Goal: Task Accomplishment & Management: Manage account settings

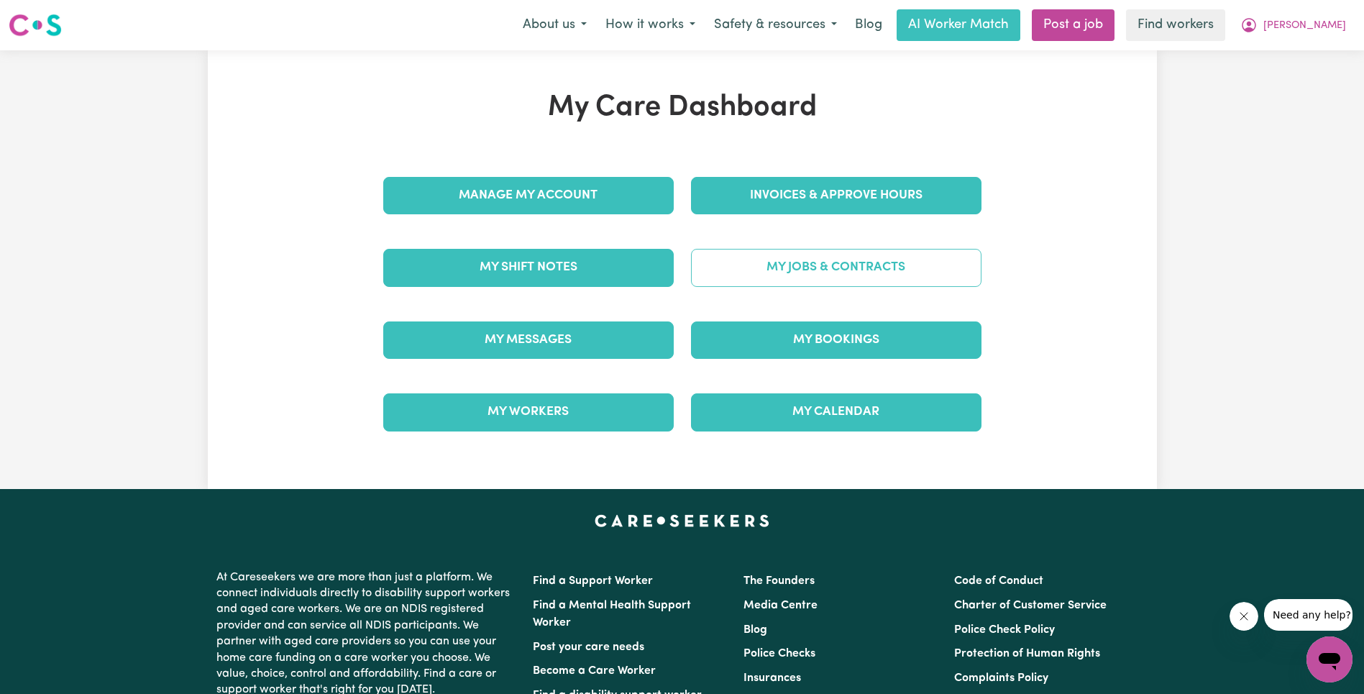
click at [769, 280] on link "My Jobs & Contracts" at bounding box center [836, 267] width 290 height 37
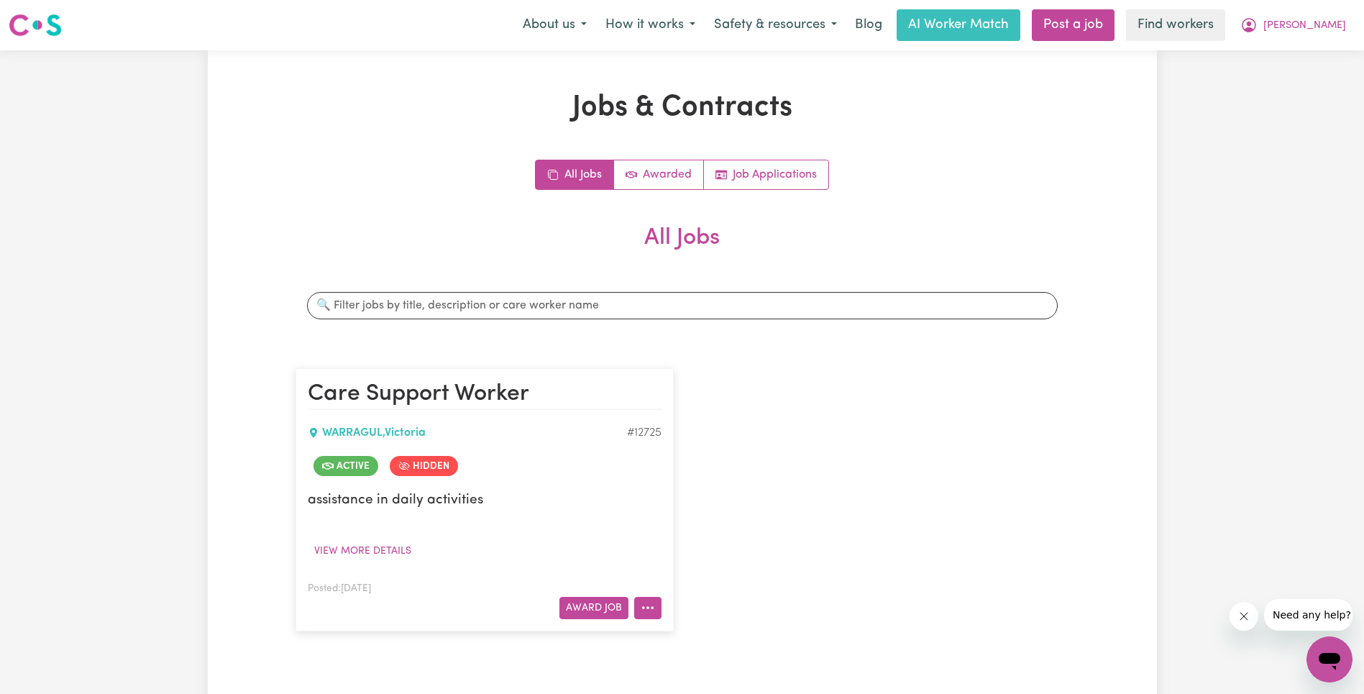
click at [653, 612] on button "More options" at bounding box center [647, 608] width 27 height 22
click at [697, 426] on link "View/Edit Contract" at bounding box center [704, 430] width 139 height 29
select select "WEEKDAY_DAYTIME"
select select "ASSISTANCE_SELF_CARE"
select select "ONE"
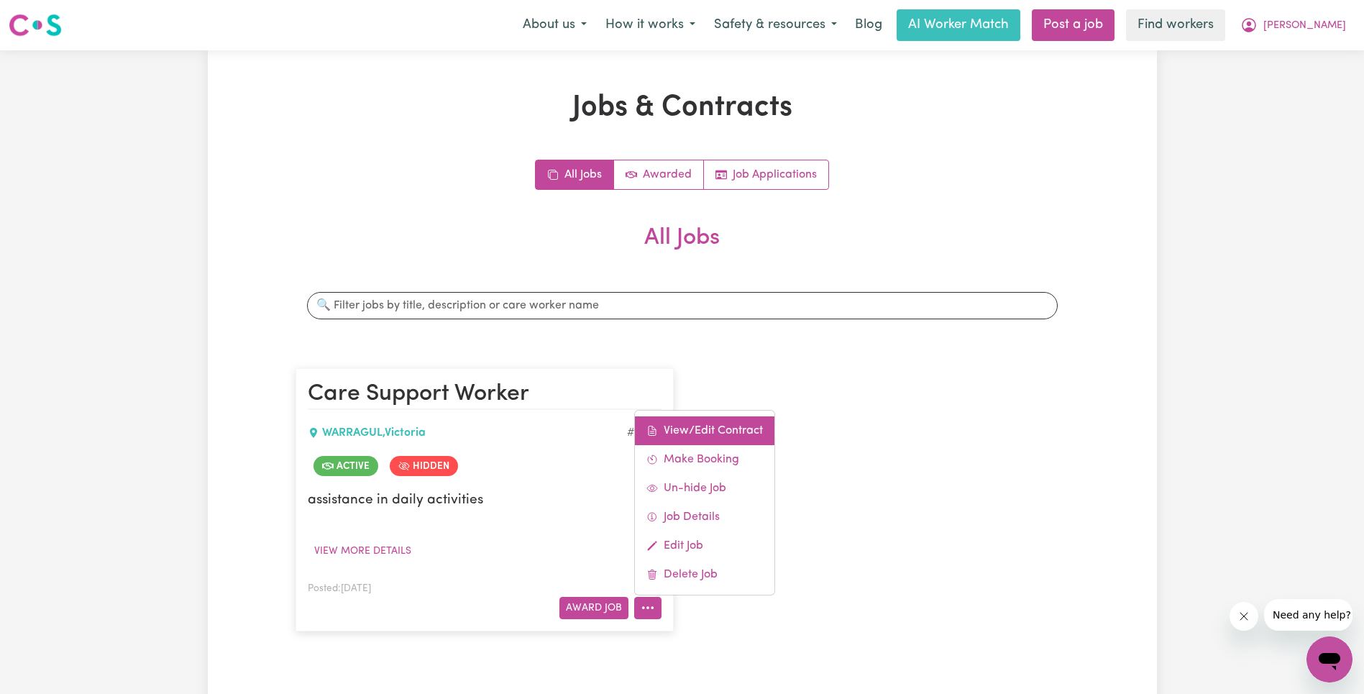
select select "[DATE]"
select select "ASSISTANCE_SELF_CARE"
select select "ONE"
select select "[DATE]"
select select "ASSISTANCE_SELF_CARE"
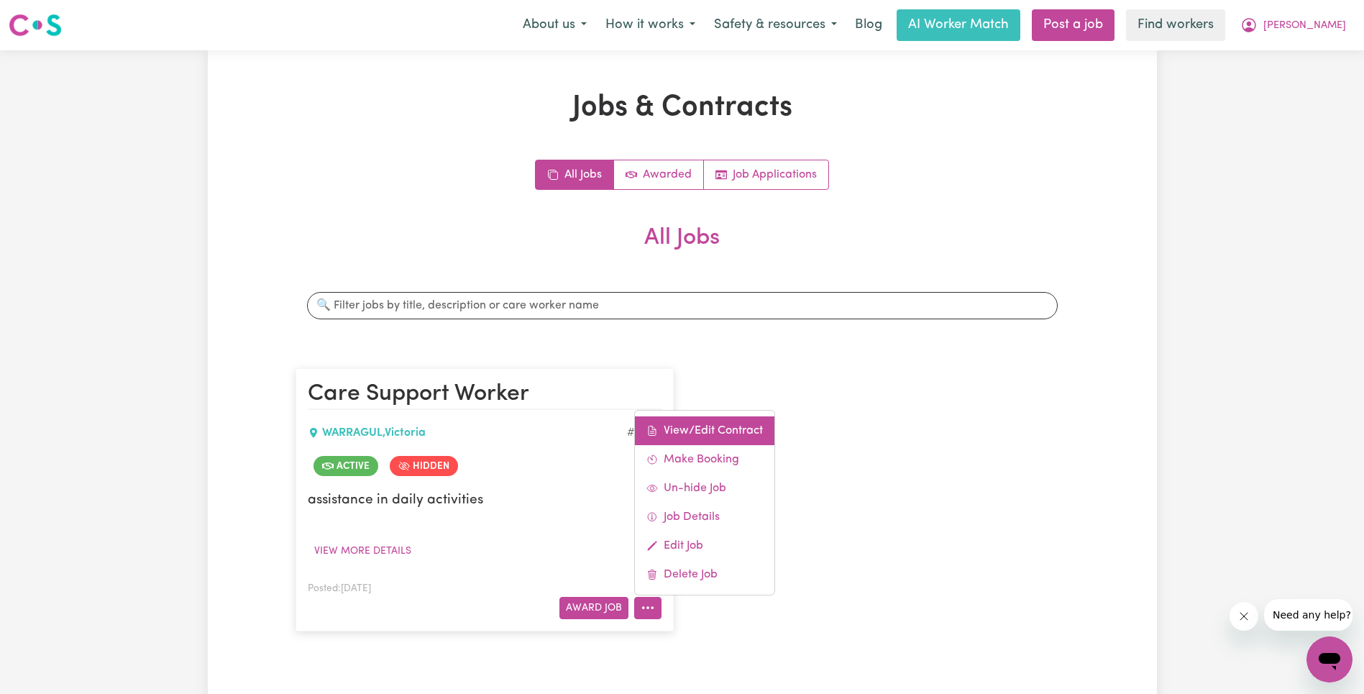
select select "ONE"
select select "PUBLIC_HOLIDAY"
select select "ASSISTANCE_SELF_CARE"
select select "ONE"
select select "WEEKDAY_EVENING"
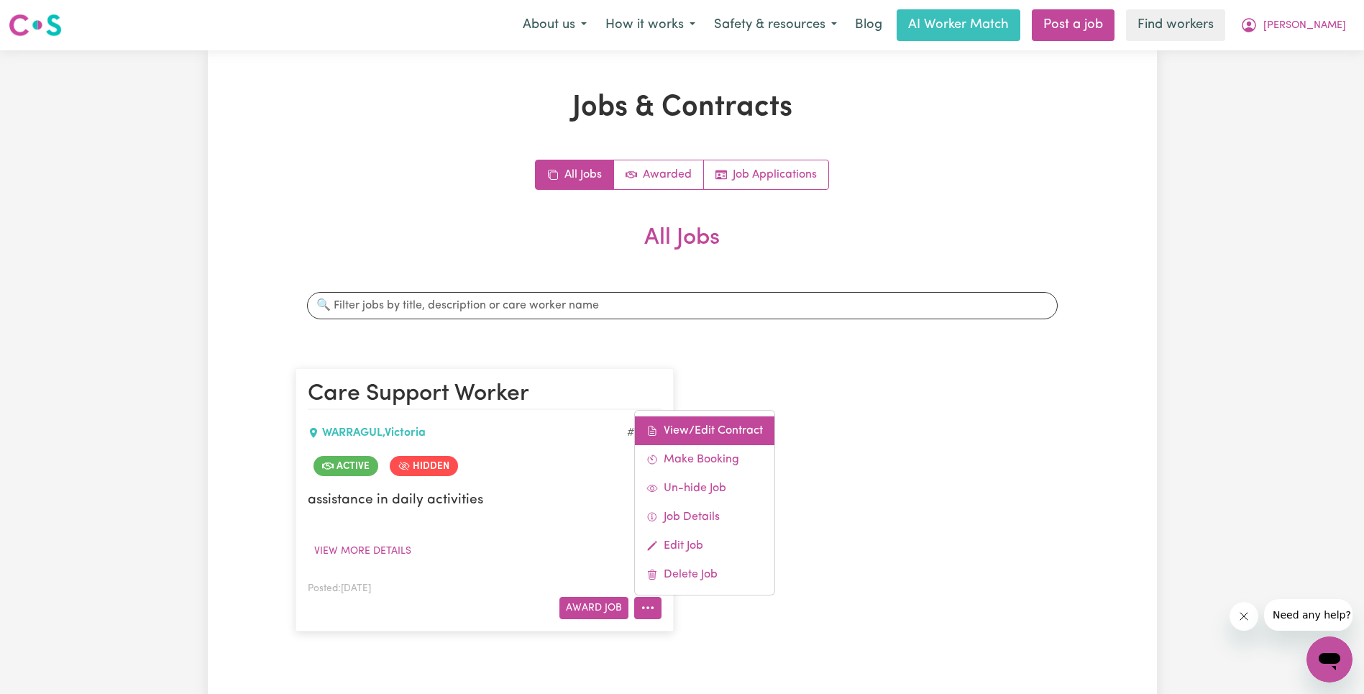
select select "ASSISTANCE_SELF_CARE"
select select "ONE"
select select "OVERNIGHT_ACTIVE"
select select "OVERNIGHT_ACTIVE_STANDARD"
select select "ONE"
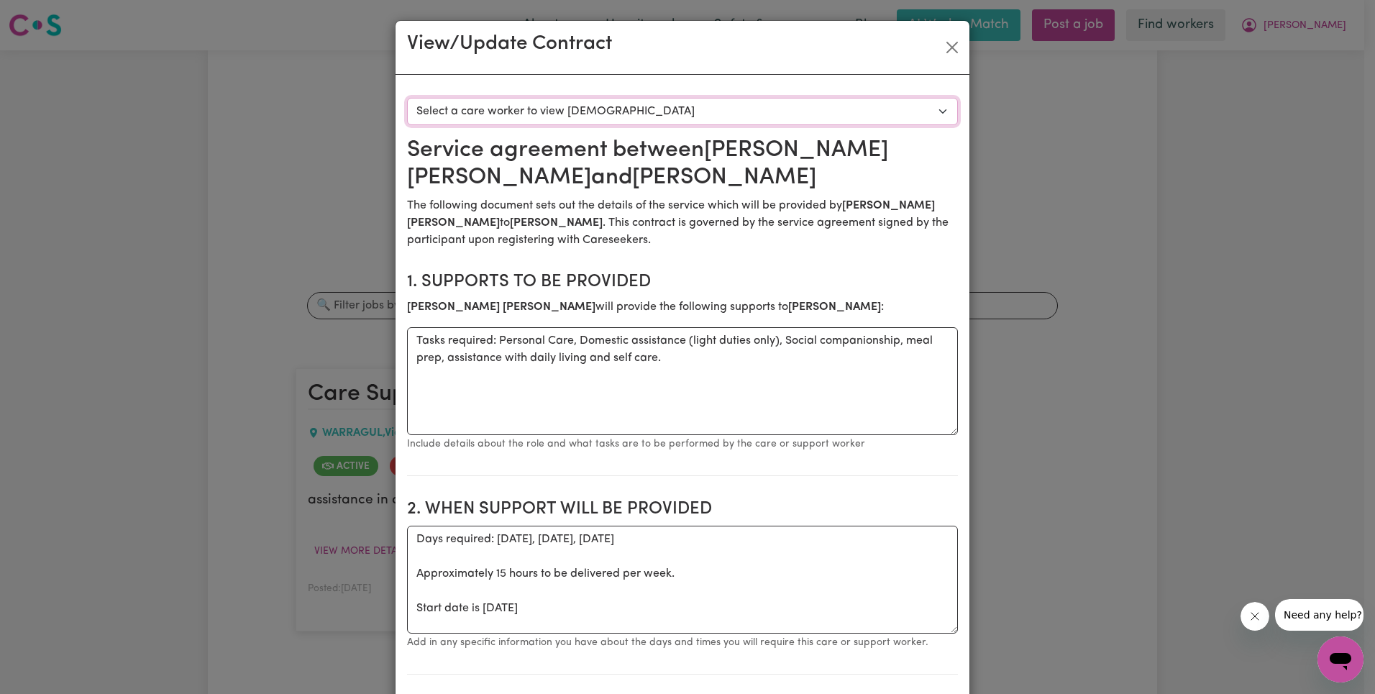
click at [590, 121] on select "Select a care worker to view [DEMOGRAPHIC_DATA] #9328 - [PERSON_NAME] (contract…" at bounding box center [682, 111] width 551 height 27
select select "8940"
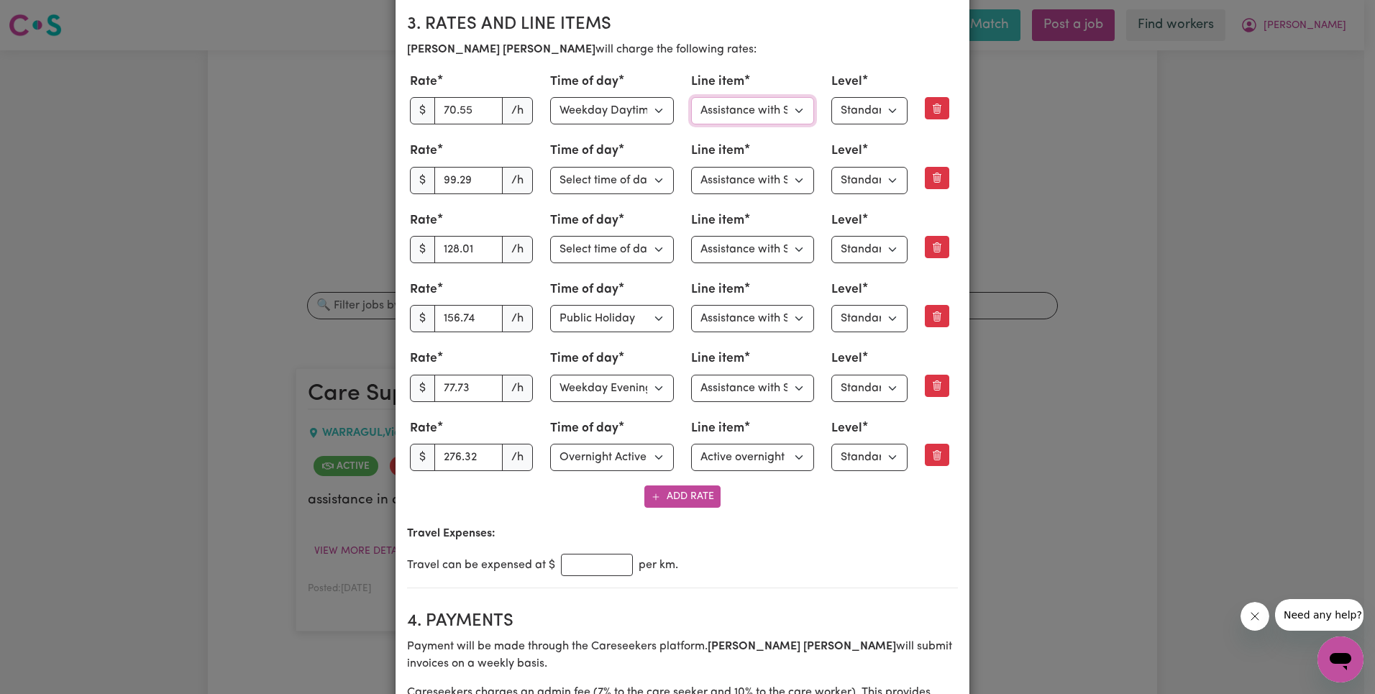
click at [743, 111] on select "Select line item Assistance with Self Care Activities Assistance with personal …" at bounding box center [753, 110] width 124 height 27
select select "OTHER"
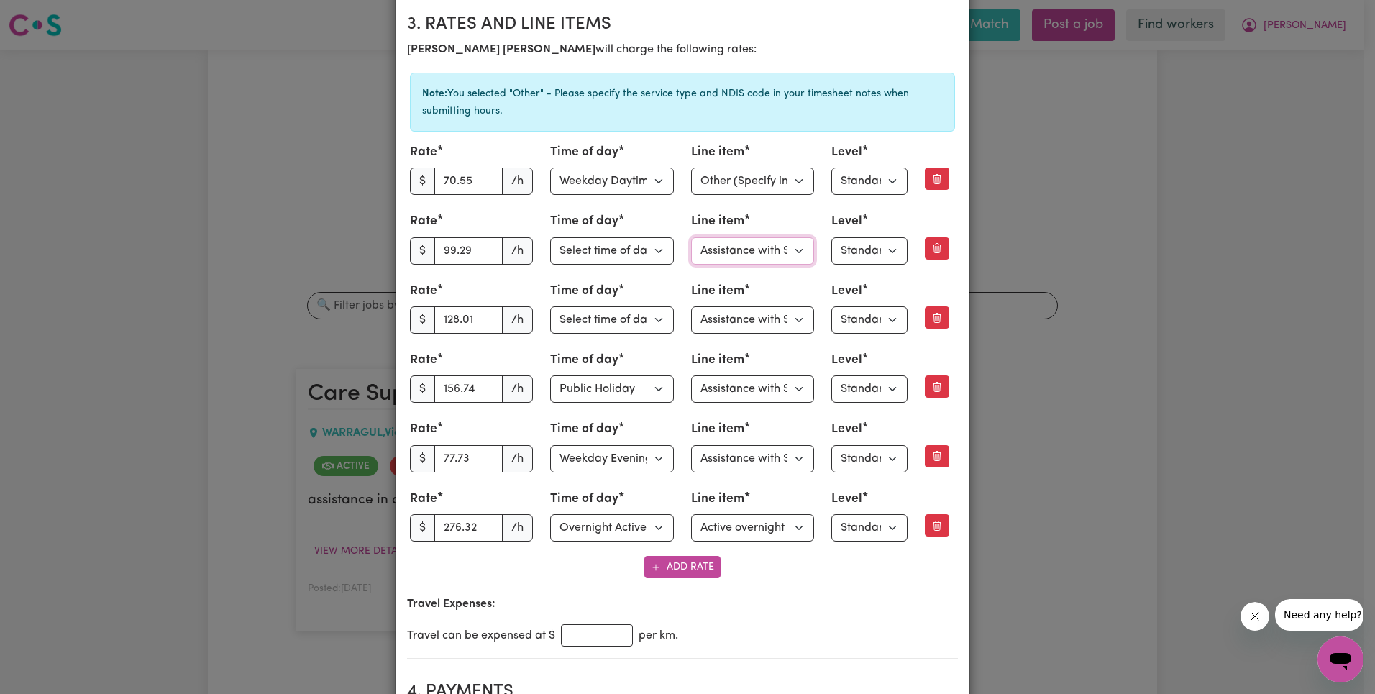
click at [731, 253] on select "Select line item Assistance with Self Care Activities Assistance with personal …" at bounding box center [753, 250] width 124 height 27
select select "OTHER"
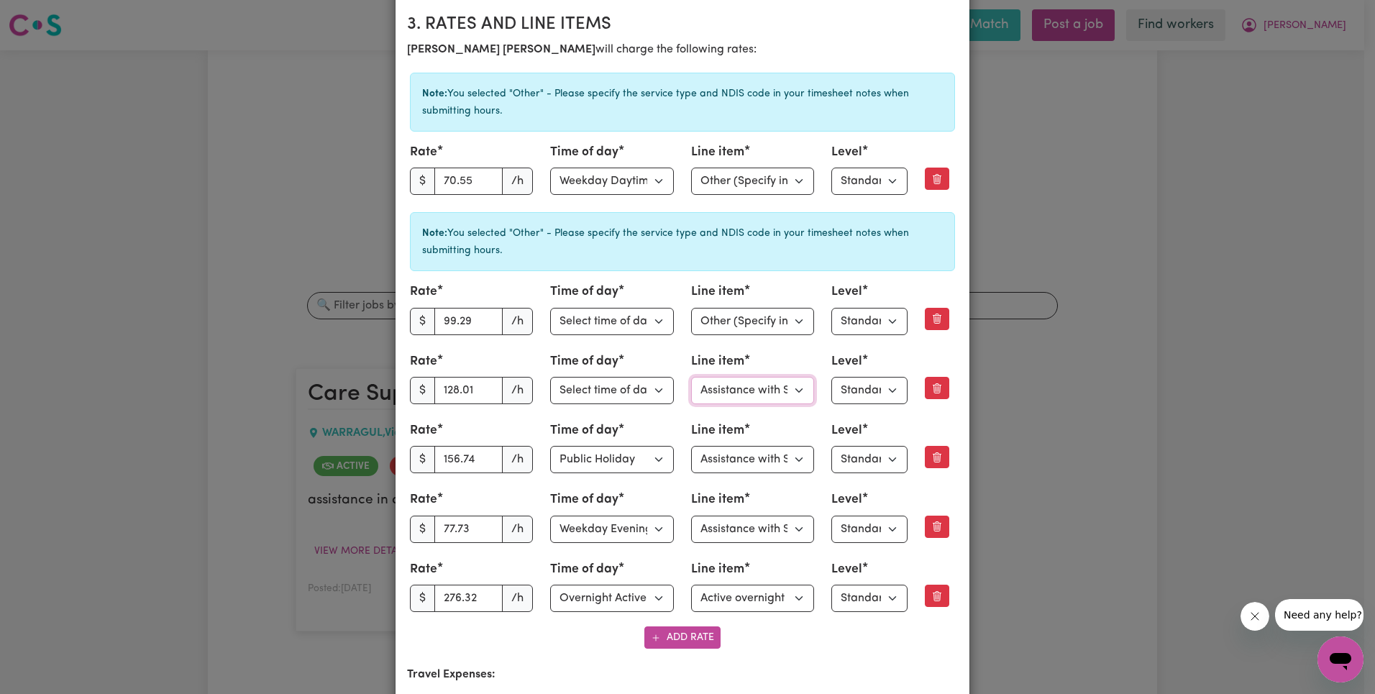
click at [749, 394] on select "Select line item Assistance with Self Care Activities Assistance with personal …" at bounding box center [753, 390] width 124 height 27
select select "OTHER"
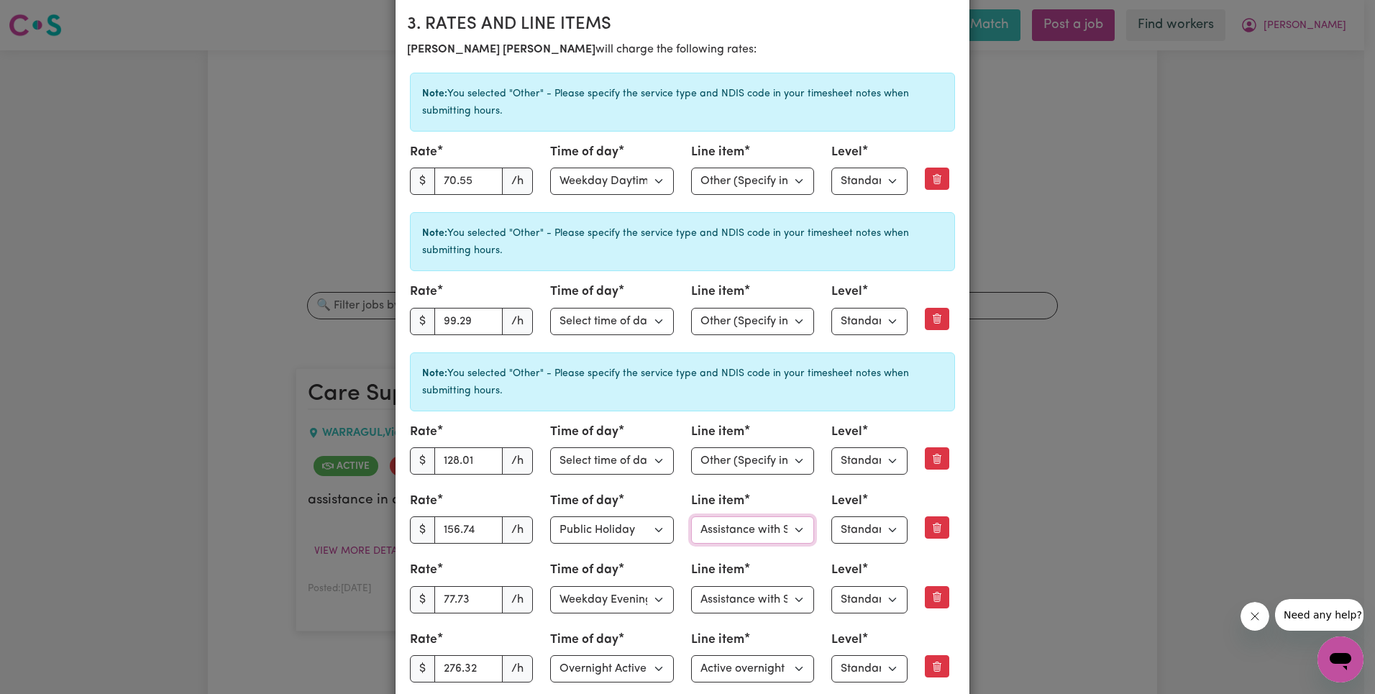
click at [751, 529] on select "Select line item Assistance with Self Care Activities Assistance with personal …" at bounding box center [753, 529] width 124 height 27
select select "OTHER"
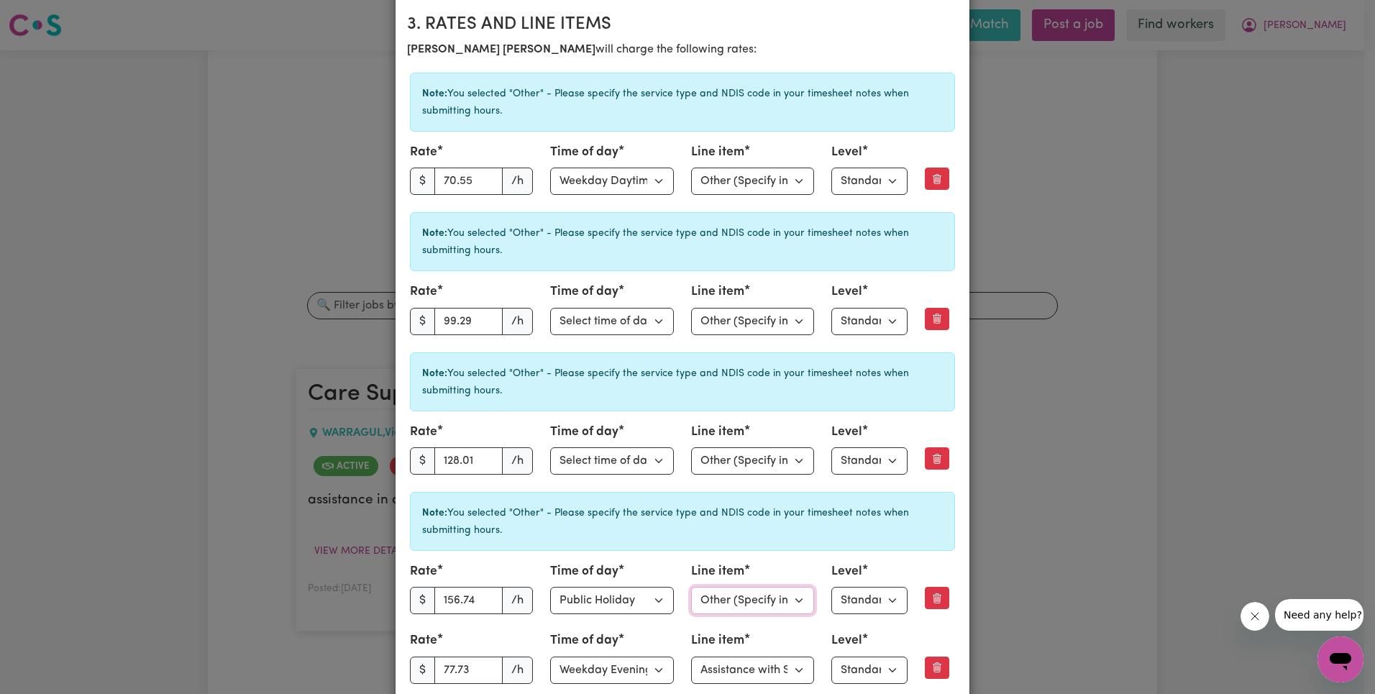
scroll to position [973, 0]
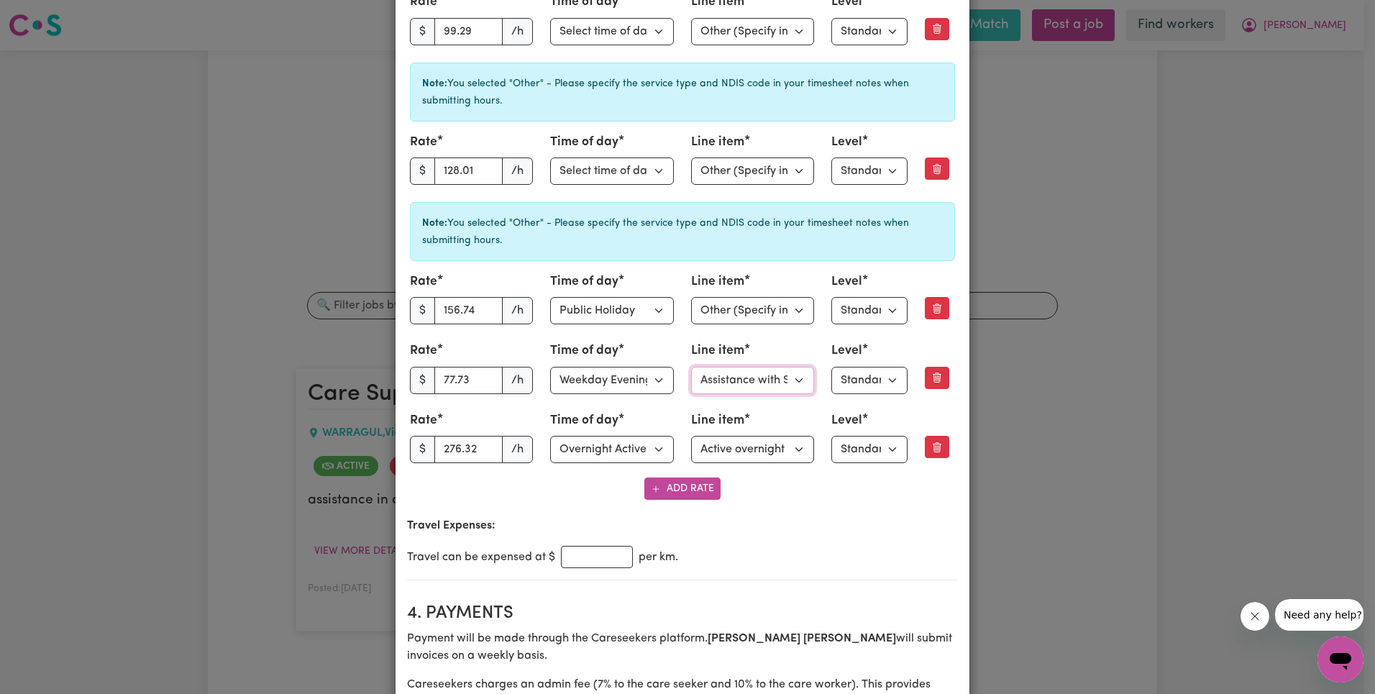
click at [741, 374] on select "Select line item Assistance with Self Care Activities Assistance with personal …" at bounding box center [753, 380] width 124 height 27
select select "OTHER"
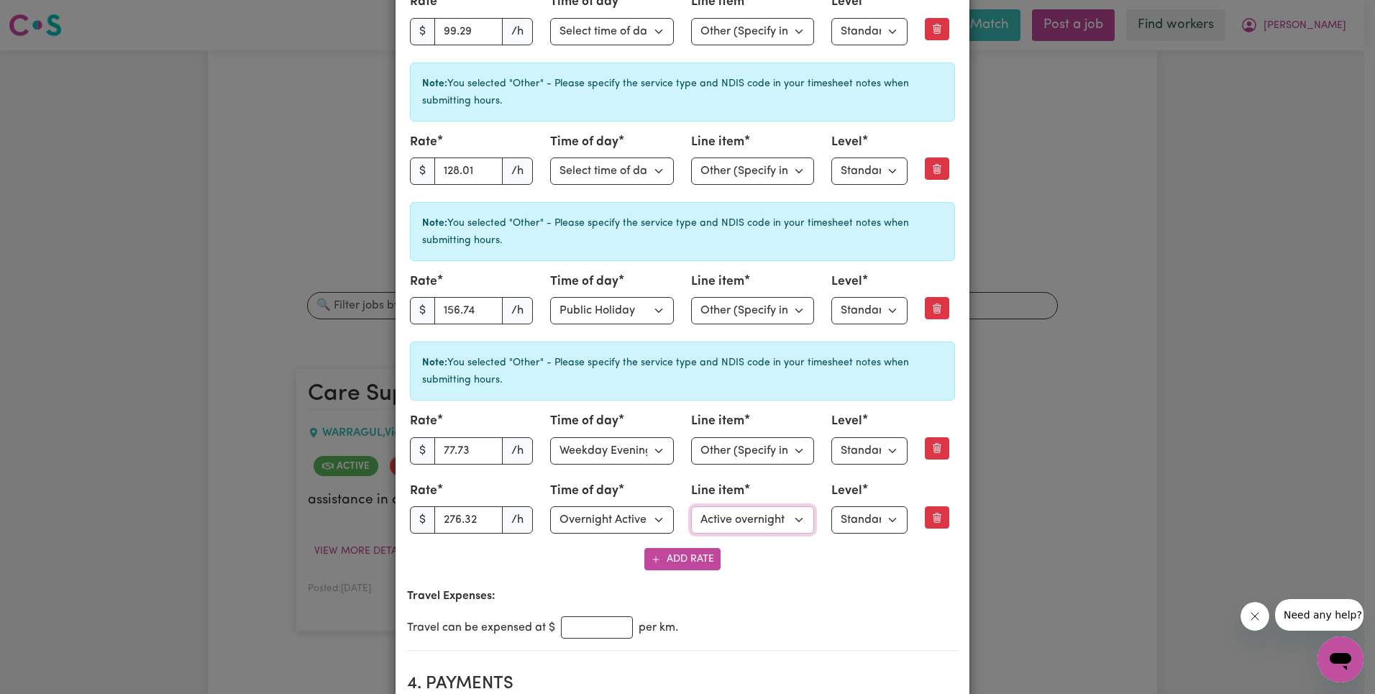
click at [772, 528] on select "Select line item Active overnight - Standard Level 1 Other (Specify in notes)" at bounding box center [753, 519] width 124 height 27
select select "OTHER"
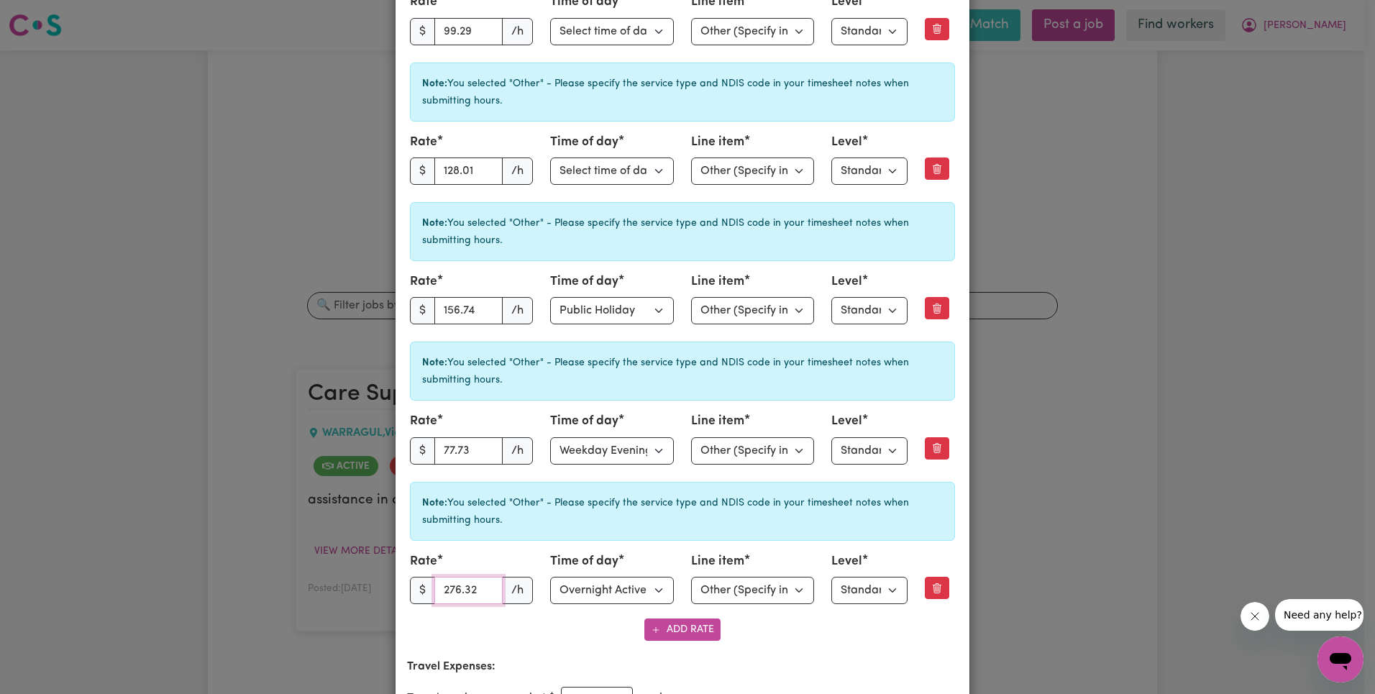
drag, startPoint x: 466, startPoint y: 591, endPoint x: 486, endPoint y: 588, distance: 20.3
click at [466, 591] on input "276.32" at bounding box center [468, 590] width 69 height 27
paste input "68.11"
type input "268.11"
click at [541, 542] on div "Note: You selected "Other" - Please specify the service type and NDIS code in y…" at bounding box center [682, 543] width 551 height 128
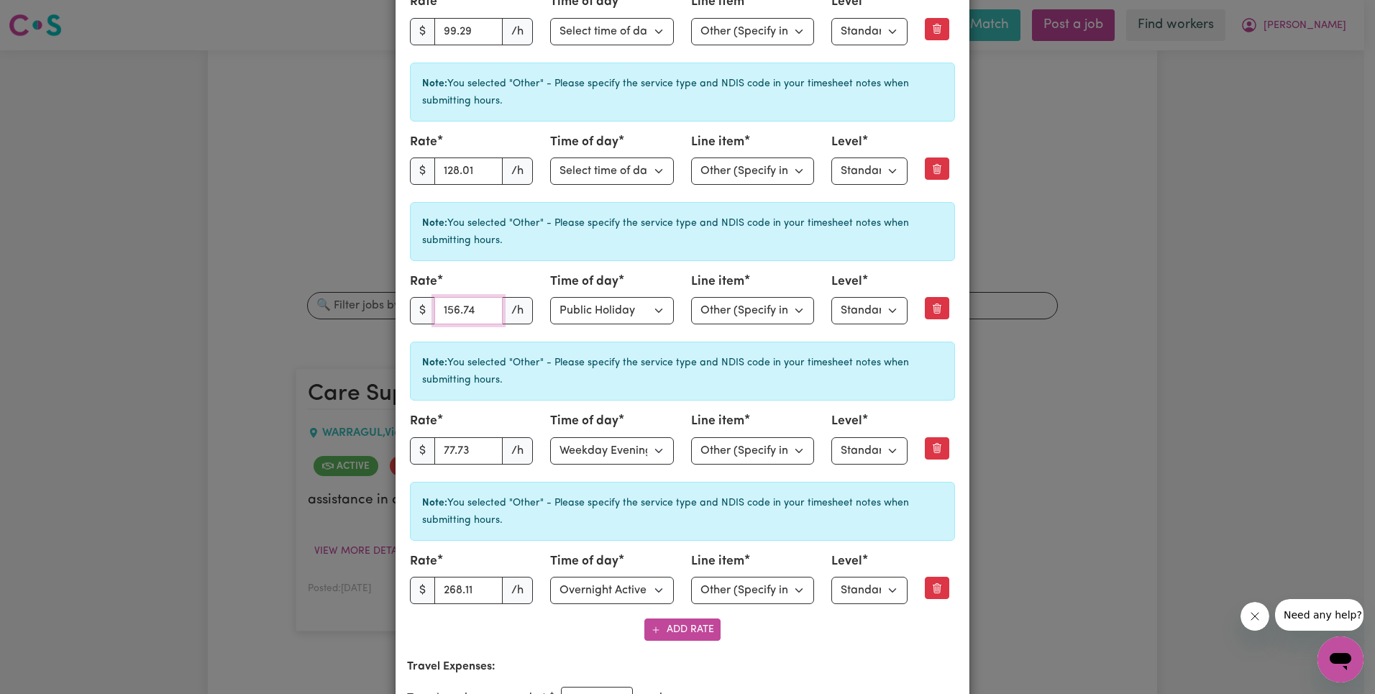
click at [451, 312] on input "156.74" at bounding box center [468, 310] width 69 height 27
paste input "40.57"
type input "140.57"
click at [536, 256] on div "Note: You selected "Other" - Please specify the service type and NDIS code in y…" at bounding box center [682, 231] width 545 height 59
click at [447, 33] on input "99.29" at bounding box center [468, 31] width 69 height 27
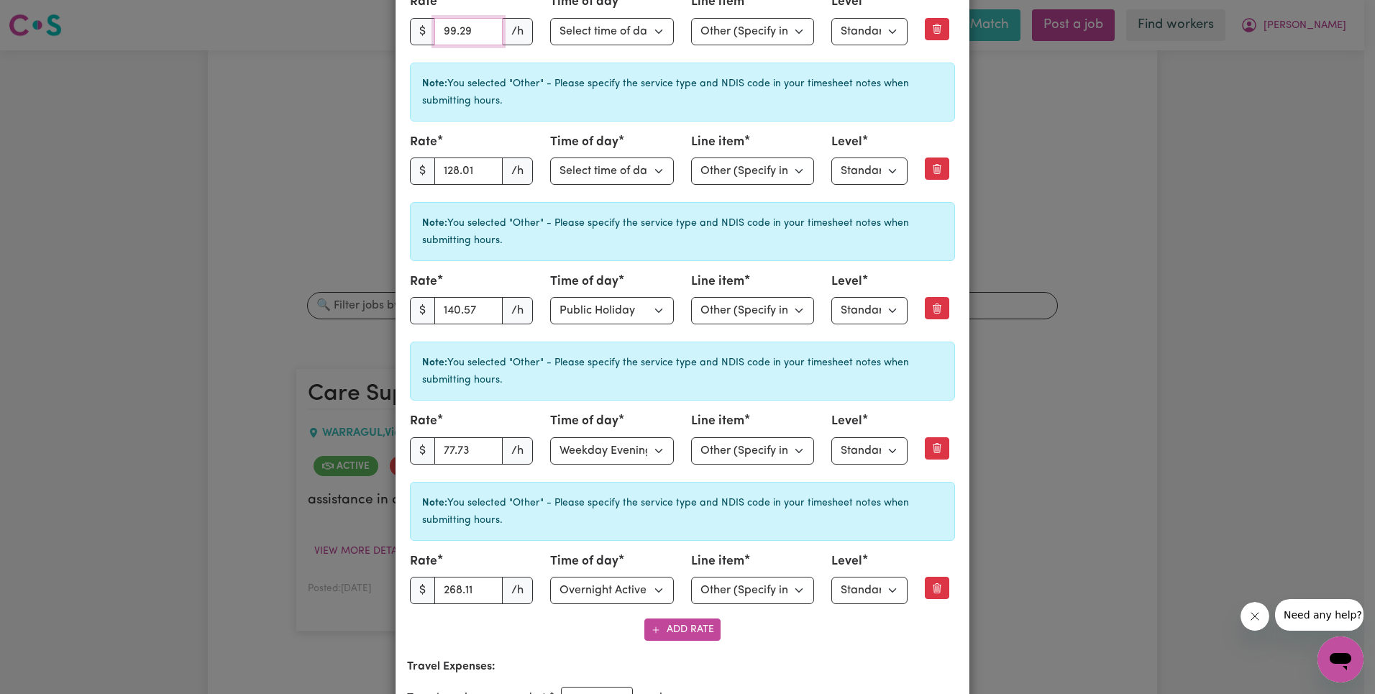
paste input "88.9"
type input "88.99"
click at [624, 111] on div "Note: You selected "Other" - Please specify the service type and NDIS code in y…" at bounding box center [682, 92] width 545 height 59
click at [472, 166] on input "128.01" at bounding box center [468, 170] width 69 height 27
paste input "14.83"
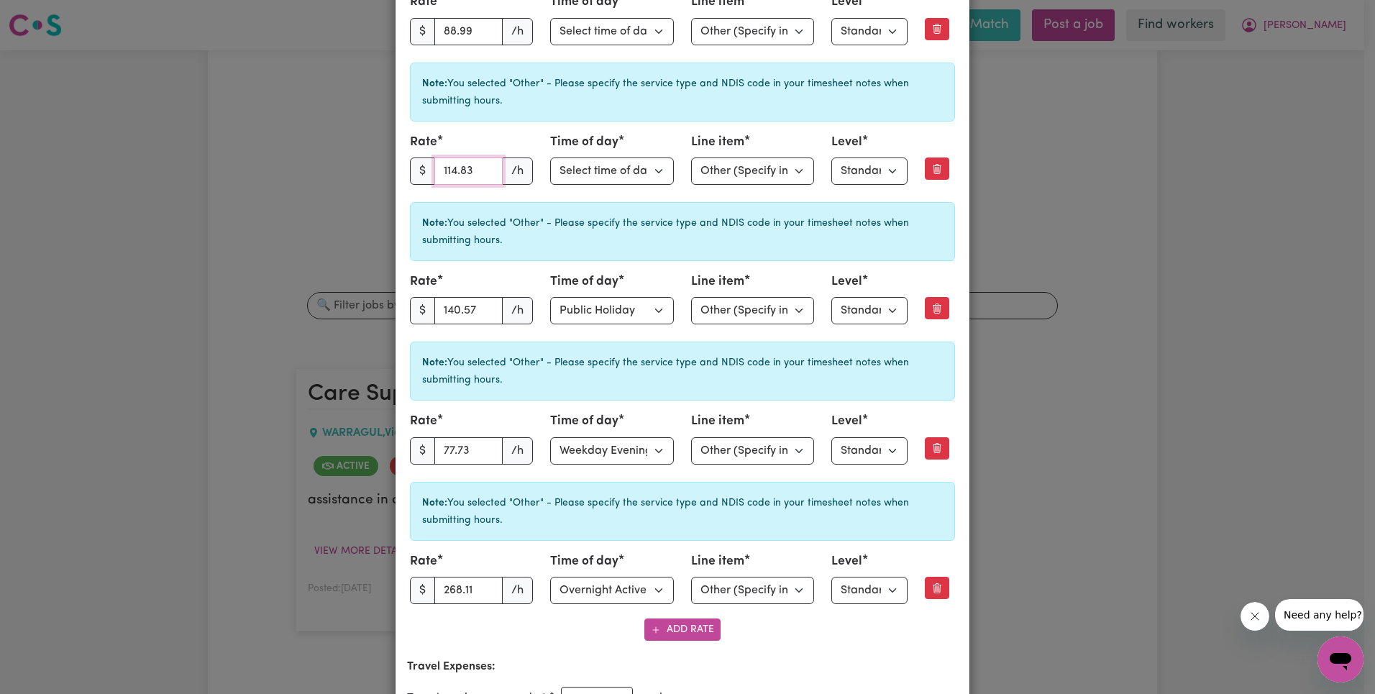
type input "114.83"
click at [629, 110] on div "Note: You selected "Other" - Please specify the service type and NDIS code in y…" at bounding box center [682, 92] width 545 height 59
click at [457, 443] on input "77.73" at bounding box center [468, 450] width 69 height 27
paste input "69.74"
type input "69.74"
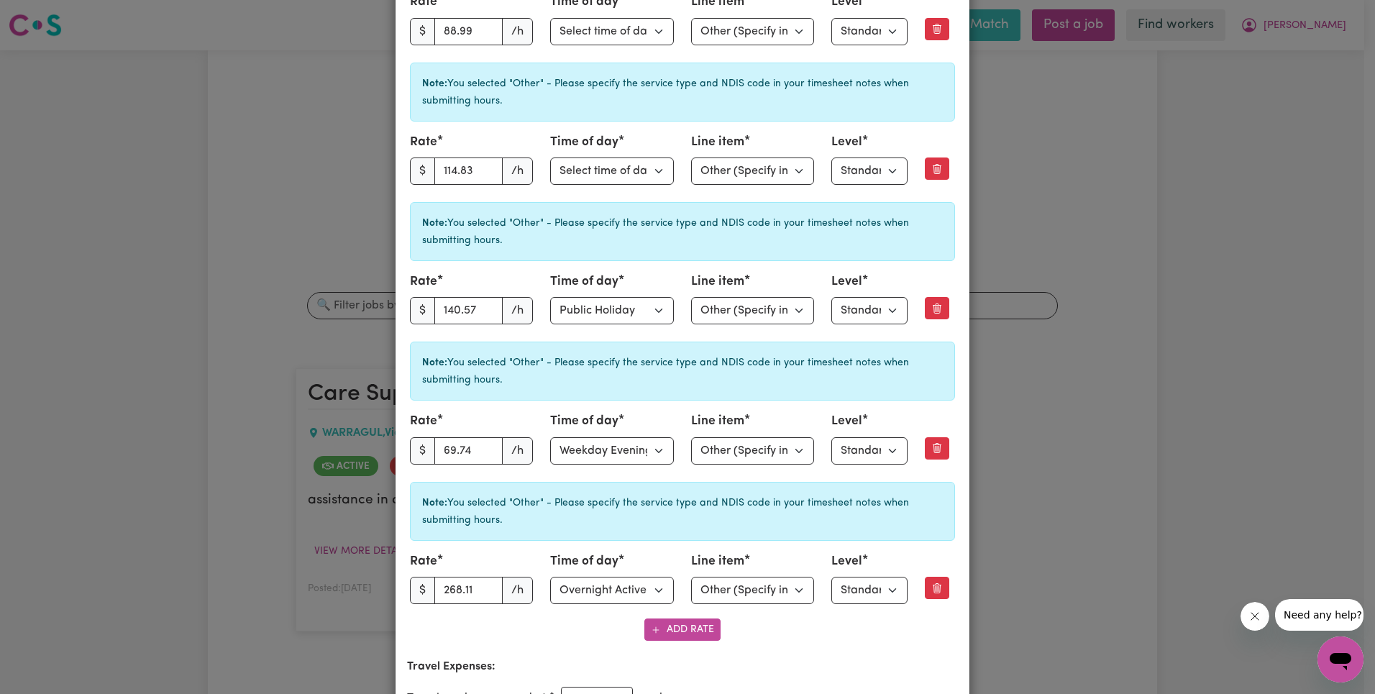
click at [560, 386] on div "Note: You selected "Other" - Please specify the service type and NDIS code in y…" at bounding box center [682, 371] width 545 height 59
click at [869, 637] on div "Add Rate" at bounding box center [682, 629] width 551 height 22
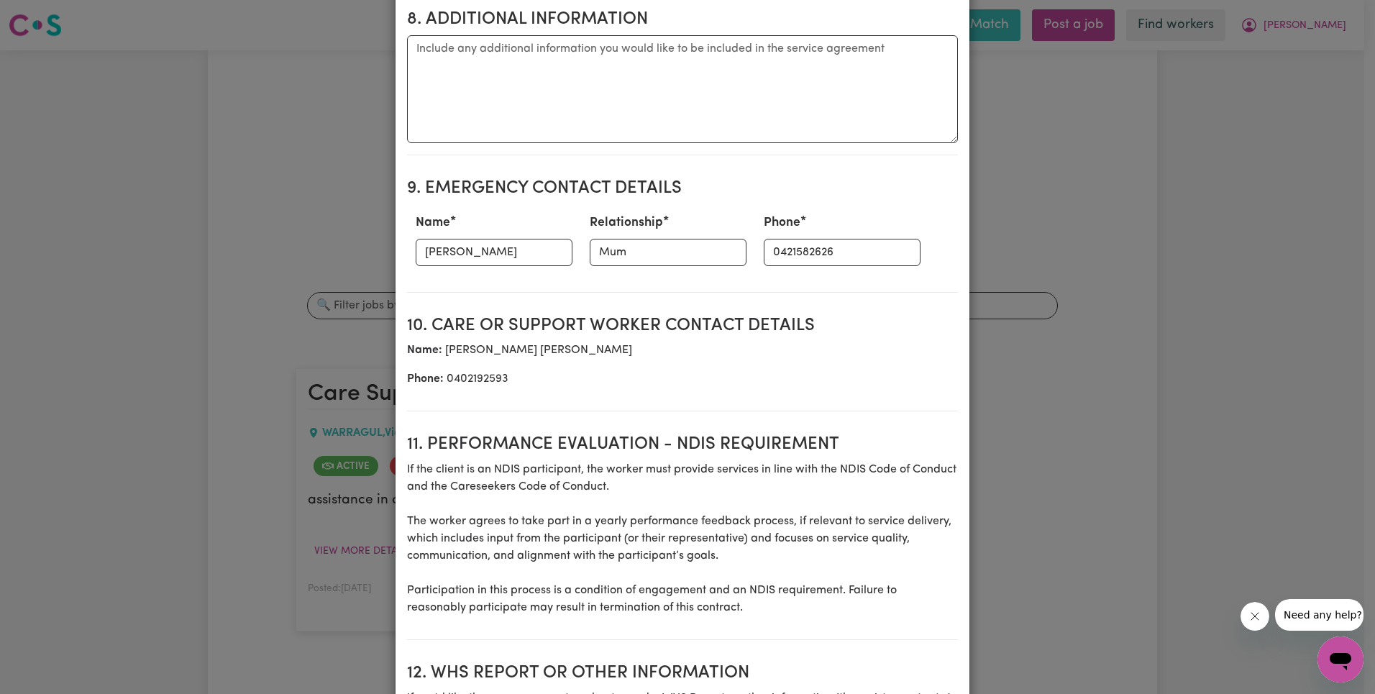
scroll to position [2622, 0]
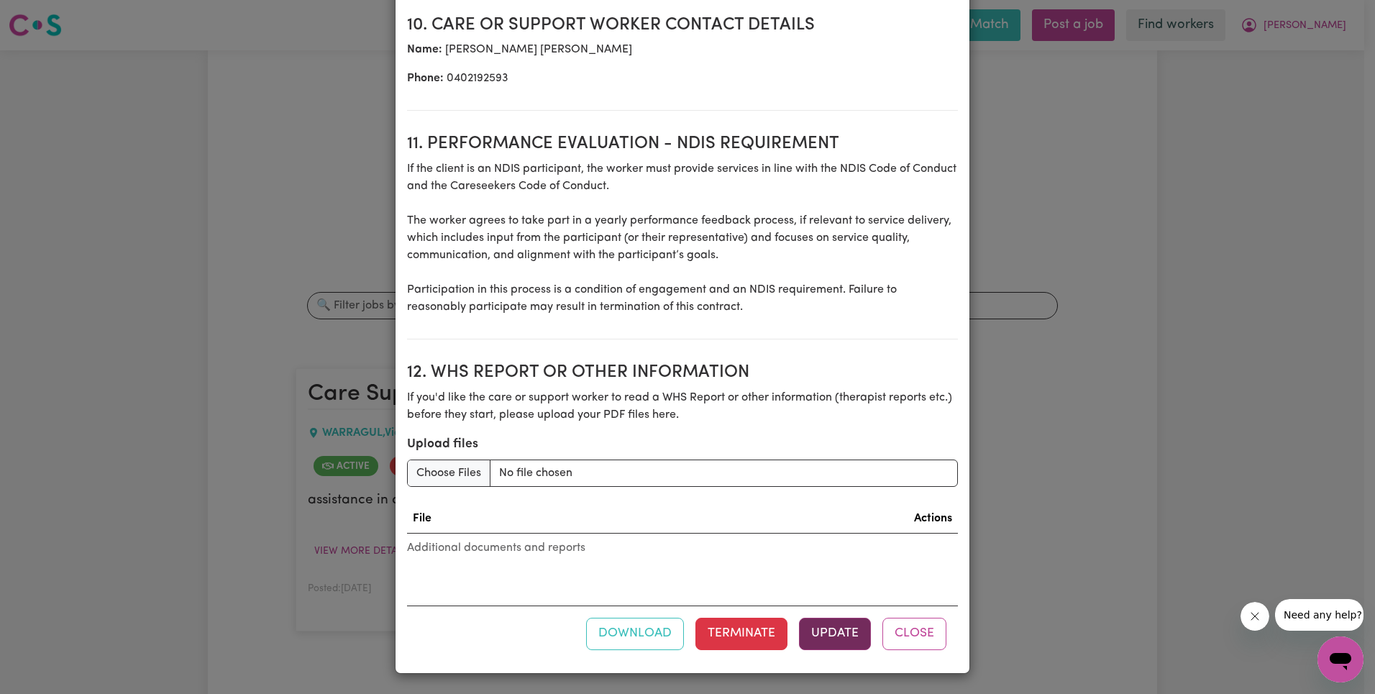
click at [823, 621] on button "Update" at bounding box center [835, 634] width 72 height 32
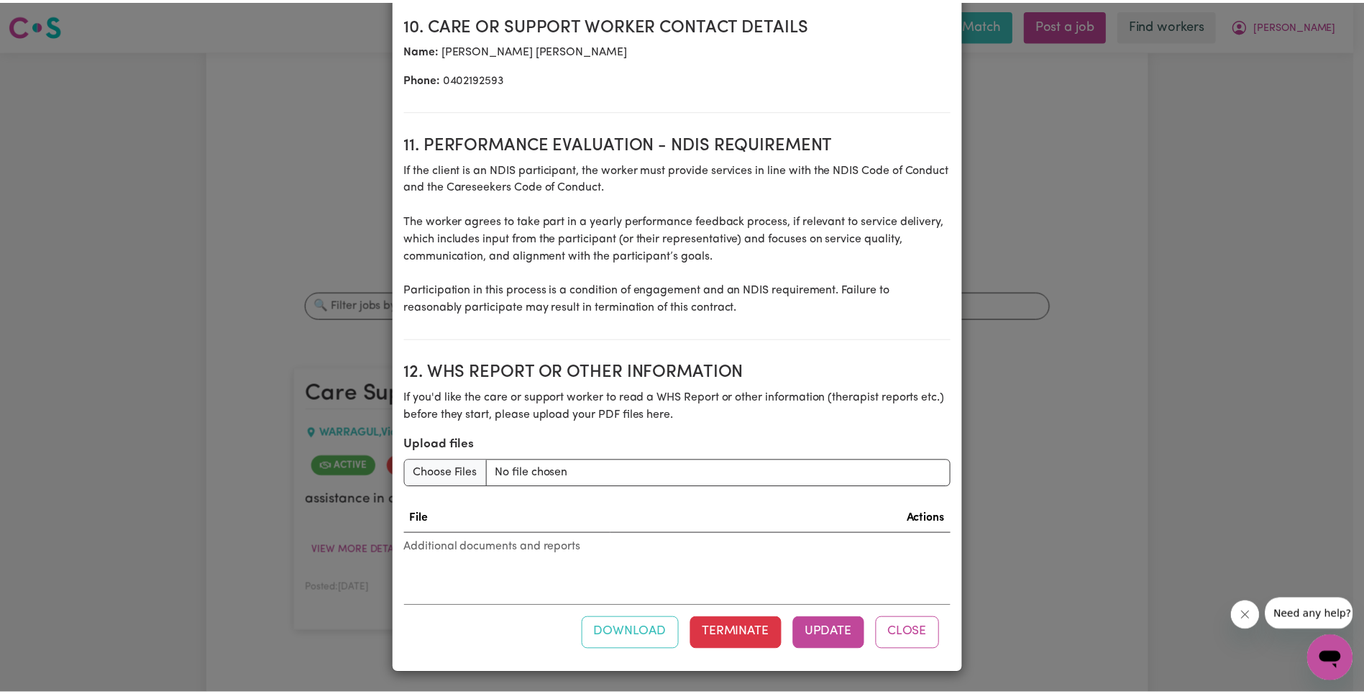
scroll to position [0, 0]
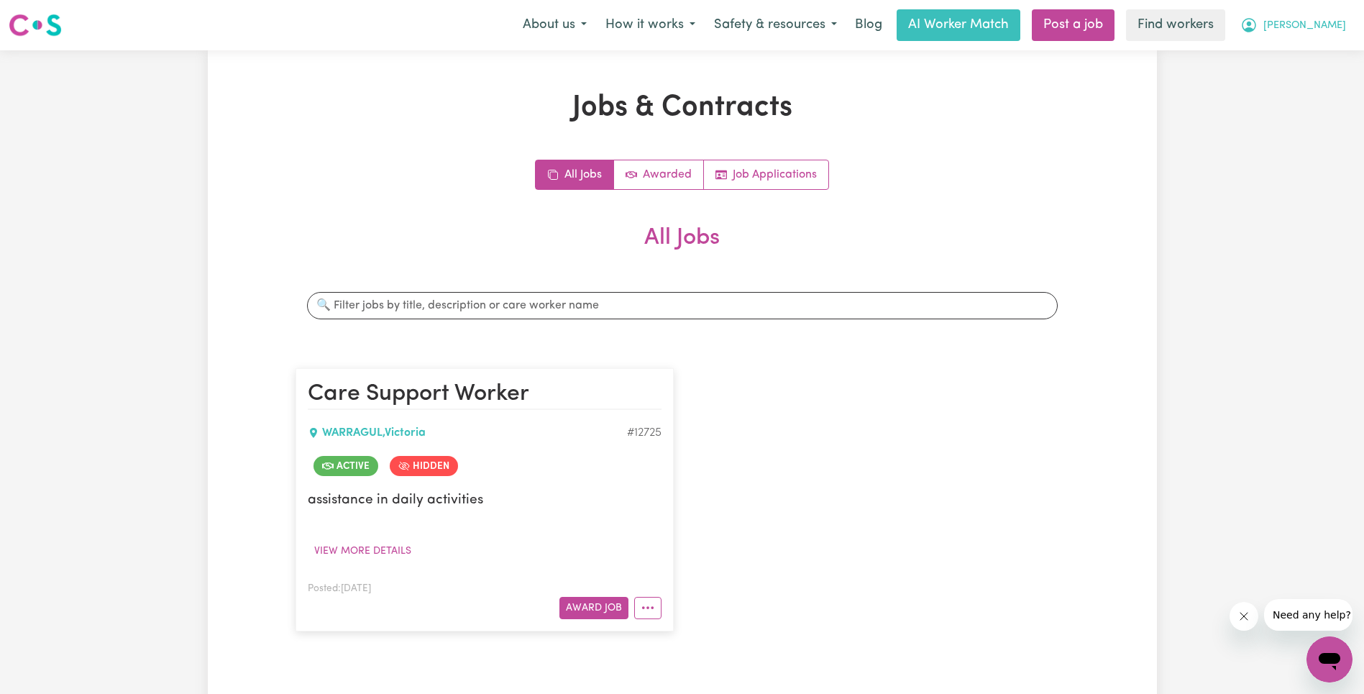
click at [1338, 18] on span "[PERSON_NAME]" at bounding box center [1304, 26] width 83 height 16
click at [1294, 81] on link "Logout" at bounding box center [1298, 82] width 114 height 27
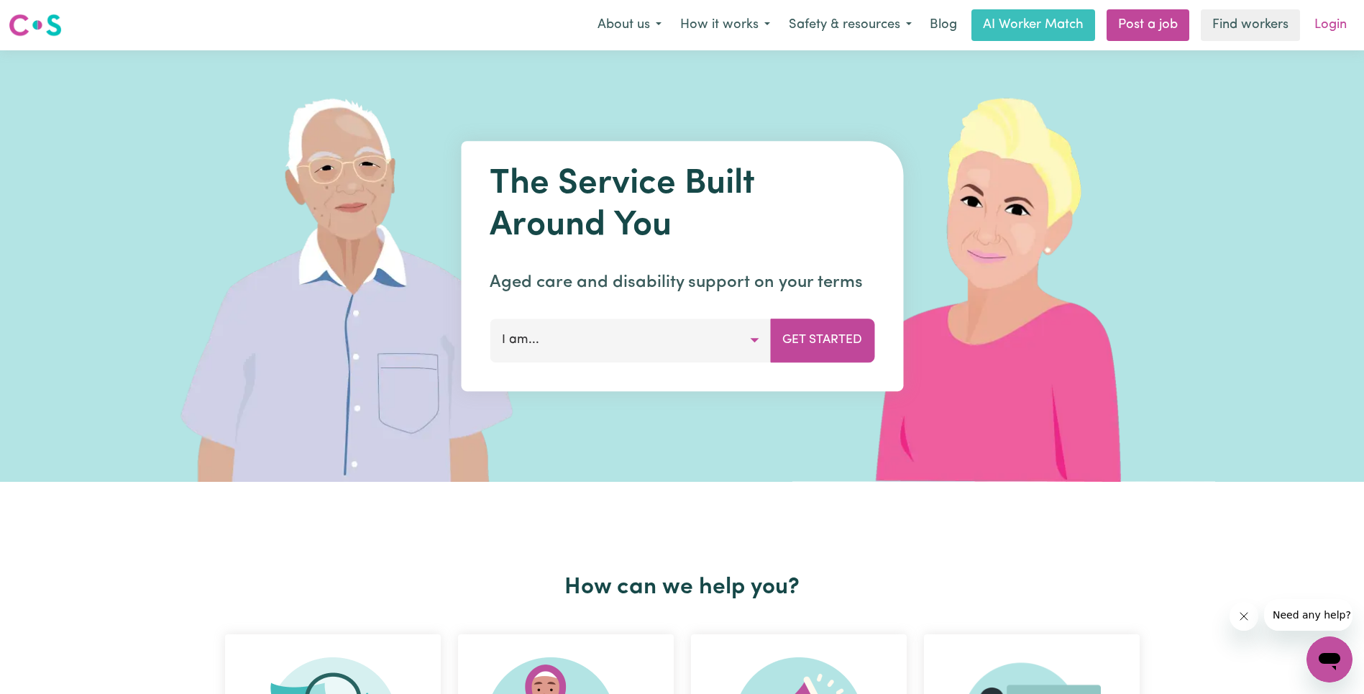
click at [1330, 20] on link "Login" at bounding box center [1331, 25] width 50 height 32
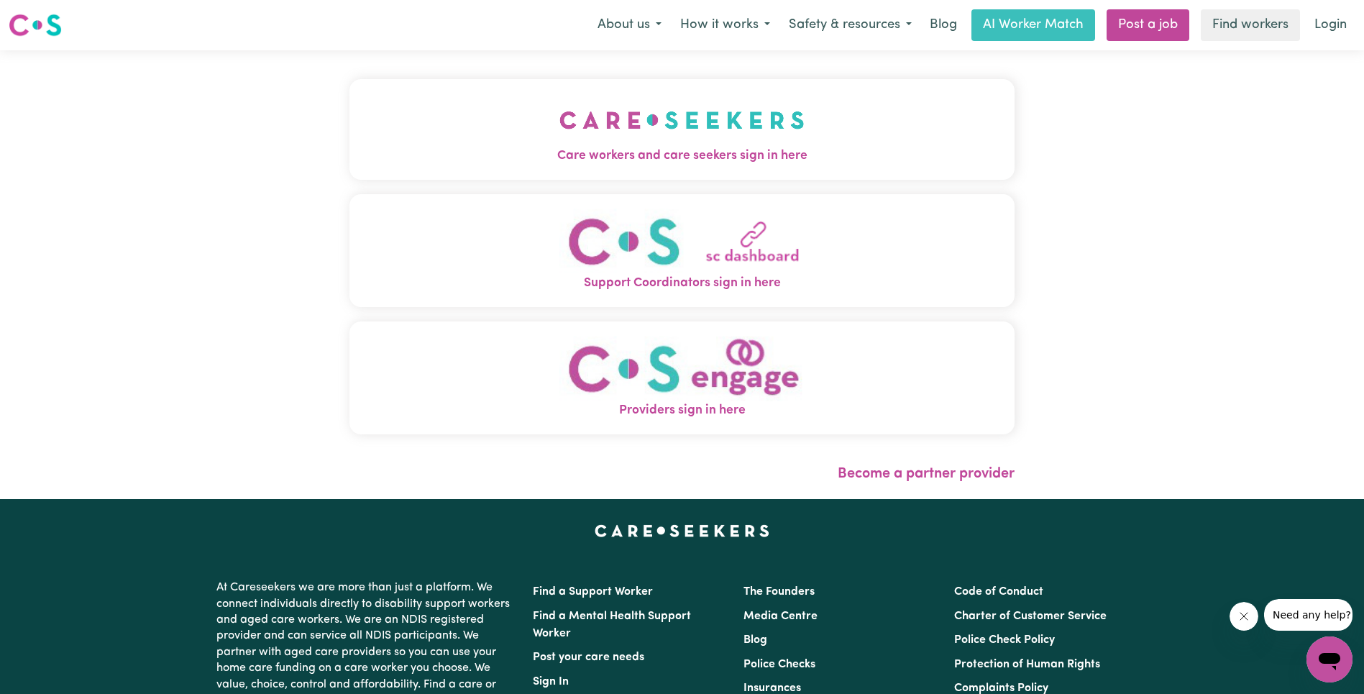
click at [559, 122] on img "Care workers and care seekers sign in here" at bounding box center [681, 119] width 245 height 53
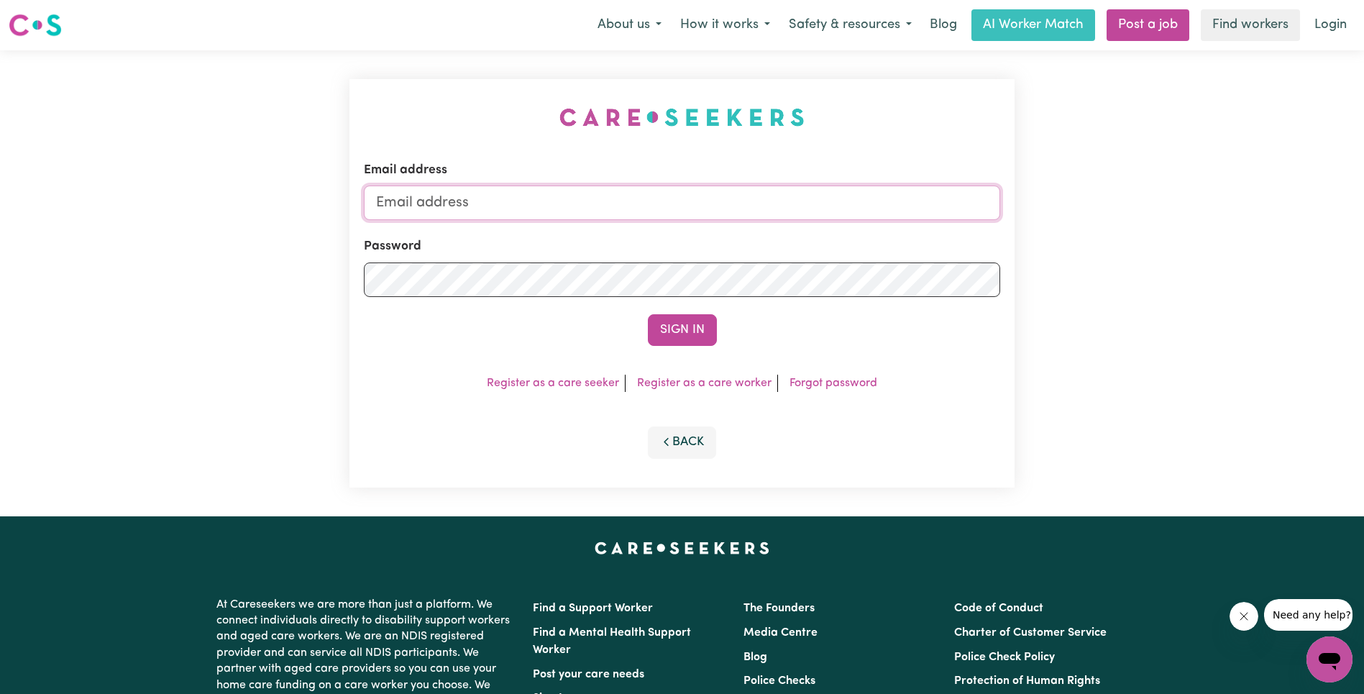
click at [614, 206] on input "Email address" at bounding box center [682, 203] width 636 height 35
type input "superuser~[EMAIL_ADDRESS][DOMAIN_NAME]"
click at [685, 327] on button "Sign In" at bounding box center [682, 330] width 69 height 32
